Goal: Information Seeking & Learning: Learn about a topic

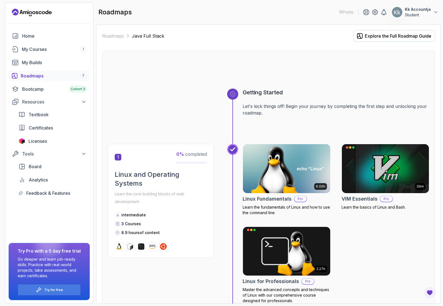
click at [412, 11] on p "Kk Accountja" at bounding box center [418, 10] width 26 height 6
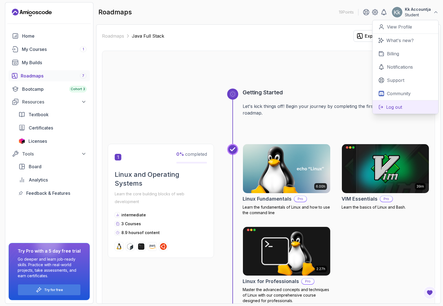
click at [395, 104] on p "Log out" at bounding box center [394, 107] width 16 height 7
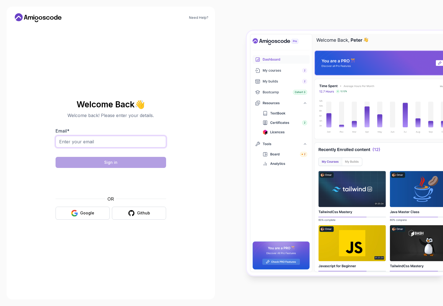
click at [126, 142] on input "Email *" at bounding box center [111, 142] width 111 height 12
paste input "ais-sngamsom@ekkremis-co.ltd"
type input "ais-sngamsom@ekkremis-co.ltd"
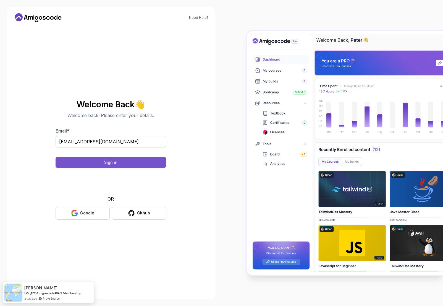
click at [101, 163] on button "Sign in" at bounding box center [111, 162] width 111 height 11
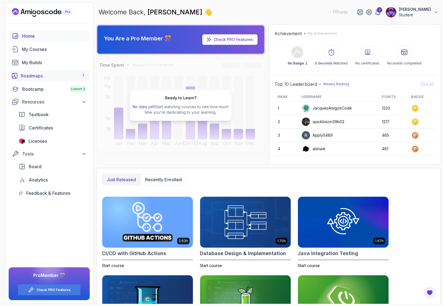
click at [40, 76] on div "Roadmaps 7" at bounding box center [54, 75] width 66 height 7
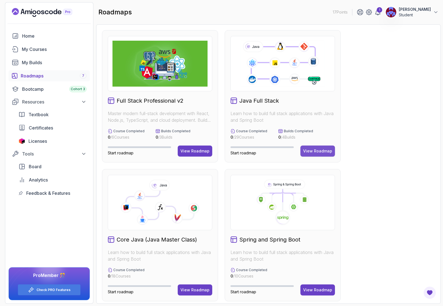
click at [317, 152] on div "View Roadmap" at bounding box center [317, 151] width 29 height 6
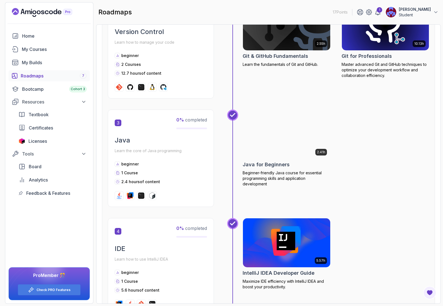
scroll to position [407, 0]
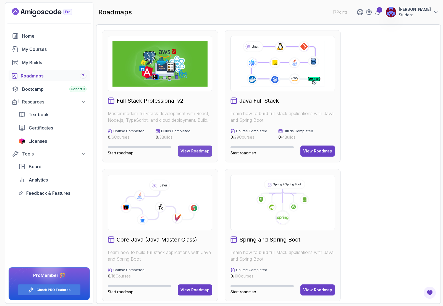
click at [189, 150] on div "View Roadmap" at bounding box center [194, 151] width 29 height 6
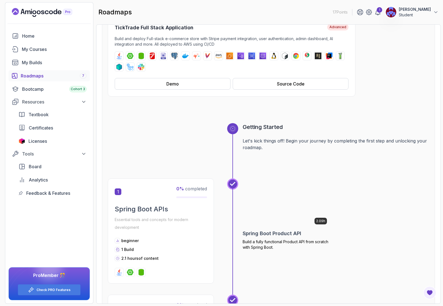
scroll to position [197, 0]
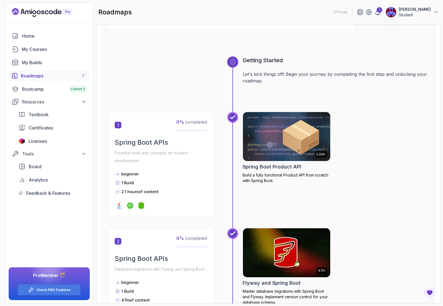
click at [257, 136] on img at bounding box center [286, 136] width 91 height 51
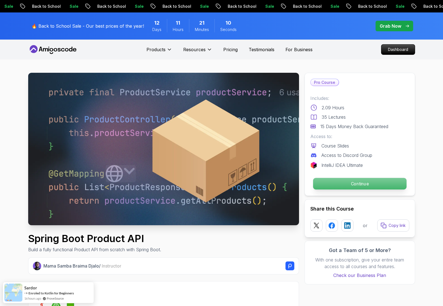
click at [328, 183] on p "Continue" at bounding box center [359, 184] width 93 height 12
